Goal: Task Accomplishment & Management: Manage account settings

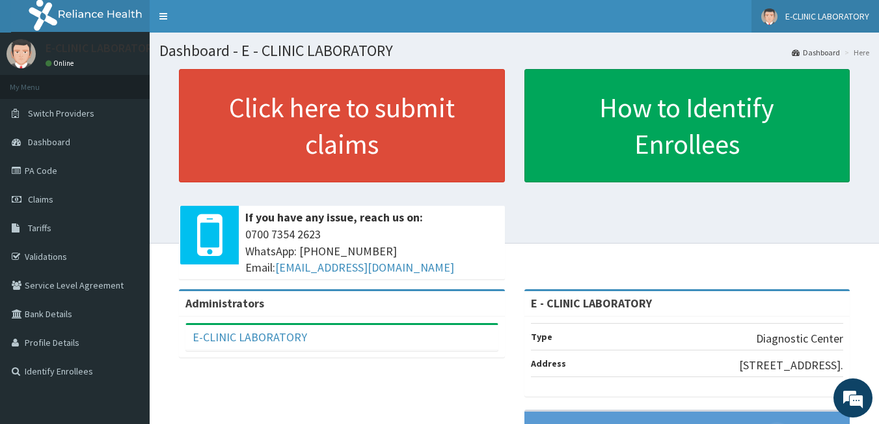
click at [823, 15] on span "E-CLINIC LABORATORY" at bounding box center [828, 16] width 84 height 12
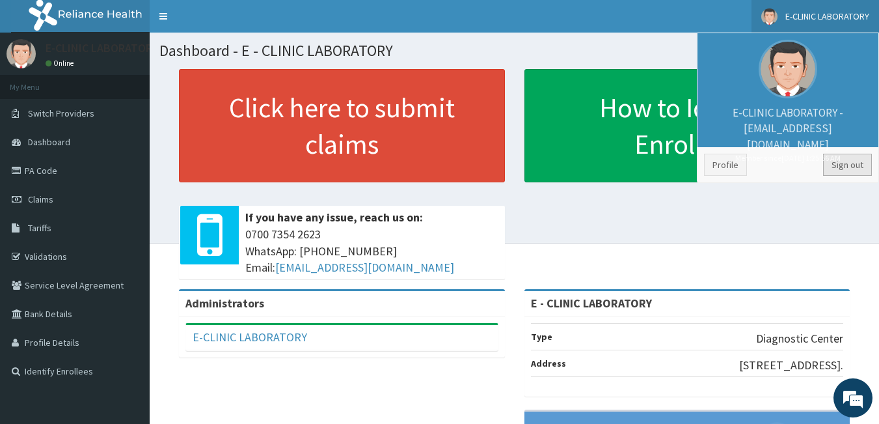
click at [838, 165] on link "Sign out" at bounding box center [847, 165] width 49 height 22
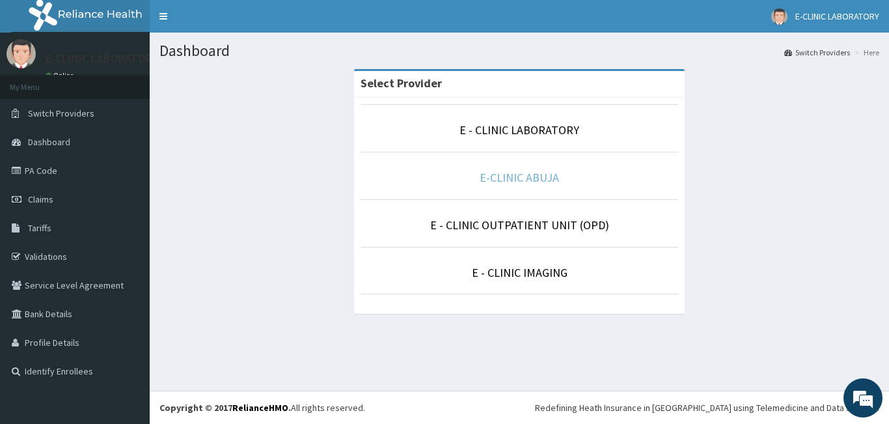
click at [521, 174] on link "E-CLINIC ABUJA" at bounding box center [519, 177] width 79 height 15
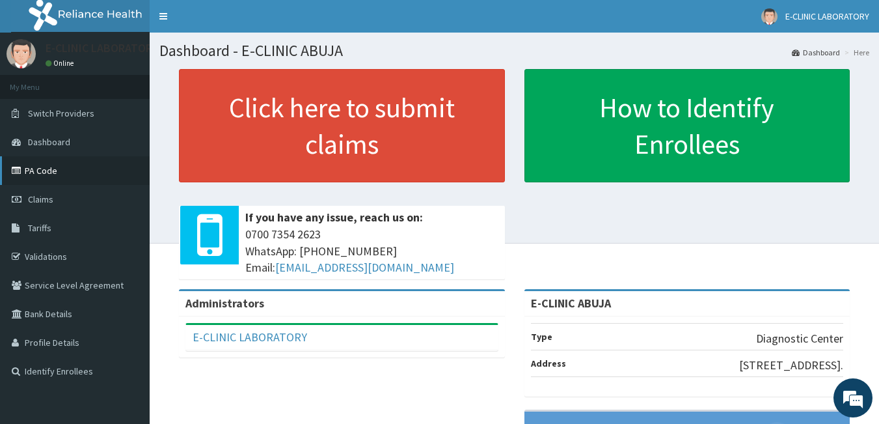
click at [49, 169] on link "PA Code" at bounding box center [75, 170] width 150 height 29
